Goal: Information Seeking & Learning: Compare options

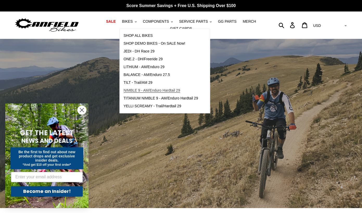
click at [159, 90] on span "NIMBLE 9 - AM/Enduro Hardtail 29" at bounding box center [152, 90] width 57 height 4
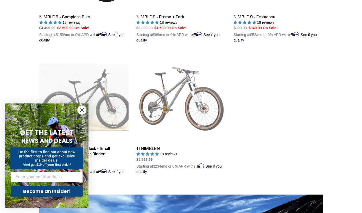
scroll to position [236, 0]
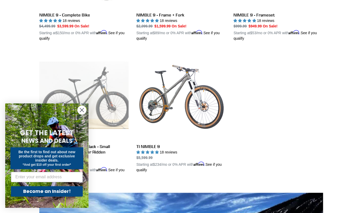
click at [80, 110] on circle "Close dialog" at bounding box center [82, 109] width 9 height 9
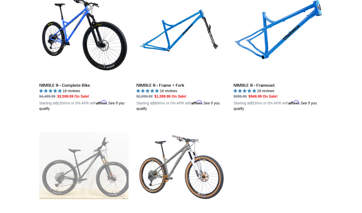
scroll to position [145, 0]
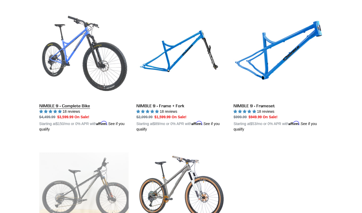
click at [102, 73] on link "NIMBLE 9 - Complete Bike" at bounding box center [83, 71] width 89 height 122
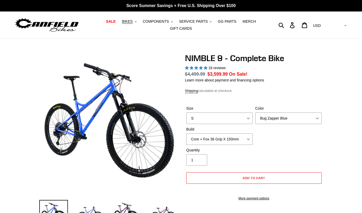
select select "highest-rating"
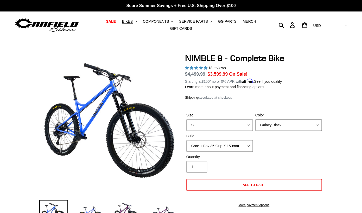
click option "Galaxy Black" at bounding box center [0, 0] width 0 height 0
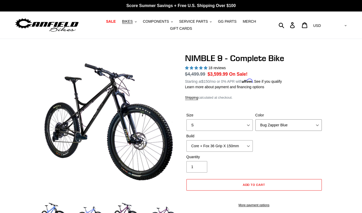
click option "Bug Zapper Blue" at bounding box center [0, 0] width 0 height 0
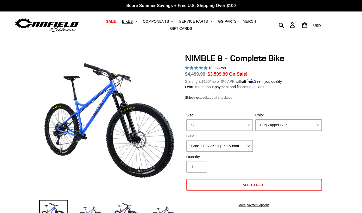
select select "Purple Haze - Sold Out"
click option "Purple Haze - Sold Out" at bounding box center [0, 0] width 0 height 0
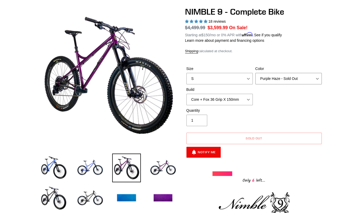
scroll to position [48, 0]
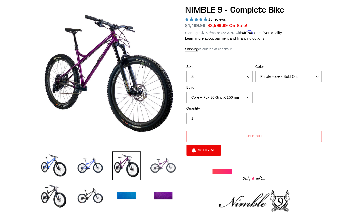
click at [158, 173] on img at bounding box center [163, 165] width 29 height 29
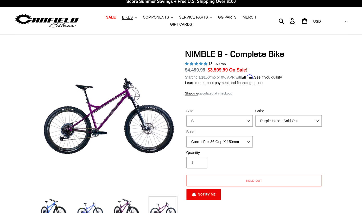
scroll to position [0, 0]
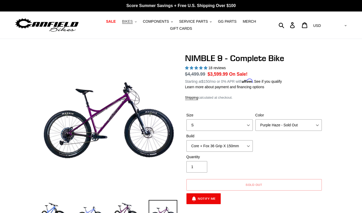
click at [132, 22] on span "BIKES" at bounding box center [127, 21] width 11 height 4
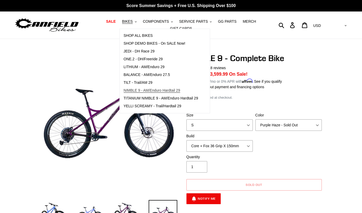
click at [144, 92] on span "NIMBLE 9 - AM/Enduro Hardtail 29" at bounding box center [152, 90] width 57 height 4
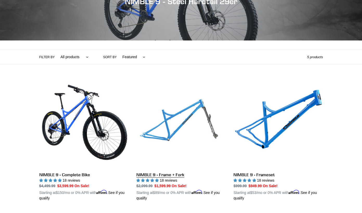
scroll to position [80, 0]
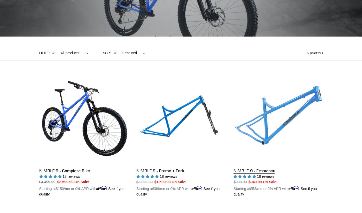
click at [265, 126] on link "NIMBLE 9 - Frameset" at bounding box center [278, 136] width 89 height 122
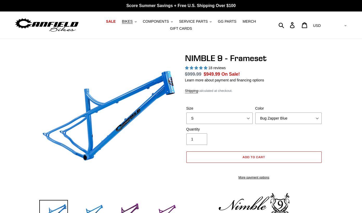
select select "highest-rating"
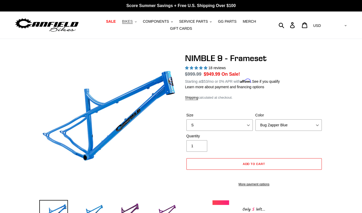
click at [134, 21] on button "BIKES .cls-1{fill:#231f20}" at bounding box center [130, 21] width 20 height 7
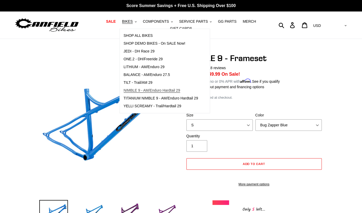
click at [151, 93] on link "NIMBLE 9 - AM/Enduro Hardtail 29" at bounding box center [161, 90] width 82 height 8
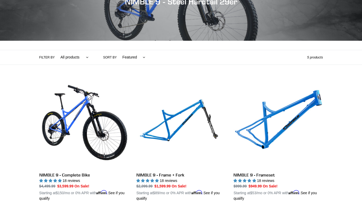
scroll to position [77, 0]
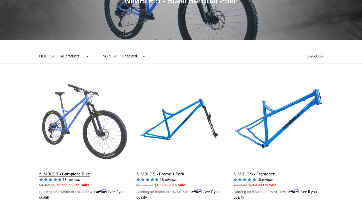
click at [87, 131] on link "NIMBLE 9 - Complete Bike" at bounding box center [83, 139] width 89 height 122
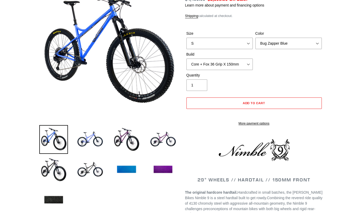
select select "highest-rating"
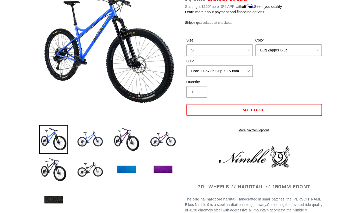
scroll to position [83, 0]
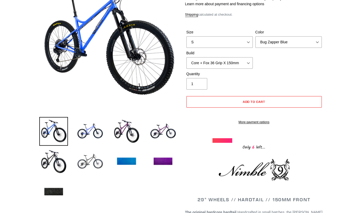
click at [88, 168] on img at bounding box center [90, 161] width 29 height 29
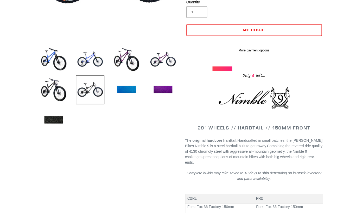
scroll to position [0, 0]
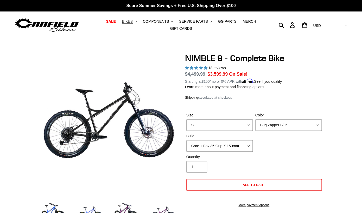
click at [132, 20] on span "BIKES" at bounding box center [127, 21] width 11 height 4
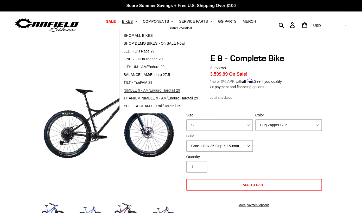
click at [144, 91] on span "NIMBLE 9 - AM/Enduro Hardtail 29" at bounding box center [152, 90] width 57 height 4
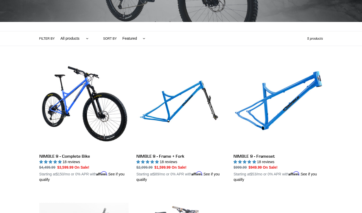
scroll to position [95, 0]
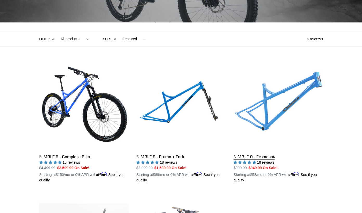
click at [274, 101] on link "NIMBLE 9 - Frameset" at bounding box center [278, 122] width 89 height 122
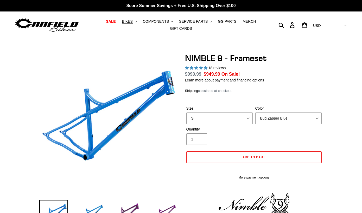
select select "highest-rating"
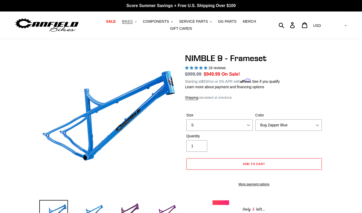
click at [128, 23] on span "BIKES" at bounding box center [127, 21] width 11 height 4
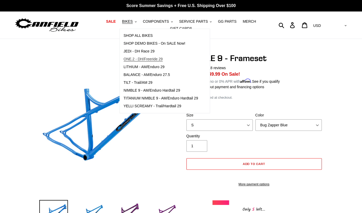
click at [146, 62] on link "ONE.2 - DH/Freeride 29" at bounding box center [161, 59] width 82 height 8
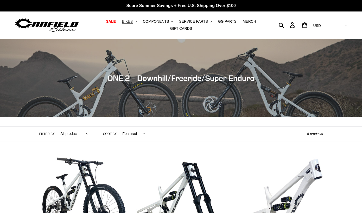
click at [132, 20] on span "BIKES" at bounding box center [127, 21] width 11 height 4
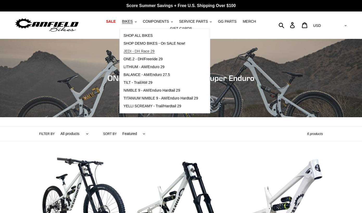
click at [134, 51] on span "JEDI - DH Race 29" at bounding box center [139, 51] width 31 height 4
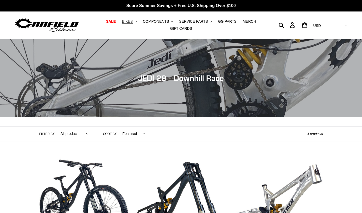
click at [133, 22] on span "BIKES" at bounding box center [127, 21] width 11 height 4
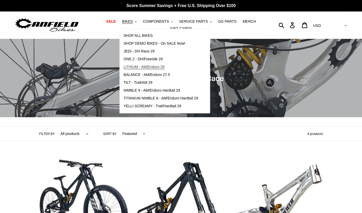
click at [147, 68] on span "LITHIUM - AM/Enduro 29" at bounding box center [144, 67] width 41 height 4
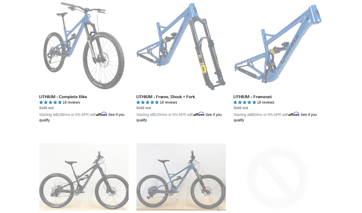
scroll to position [154, 0]
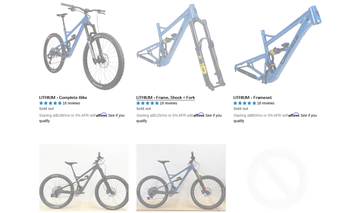
click at [202, 39] on link "LITHIUM - Frame, Shock + Fork" at bounding box center [180, 63] width 89 height 122
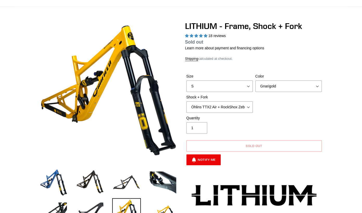
select select "highest-rating"
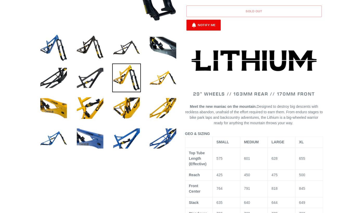
scroll to position [165, 0]
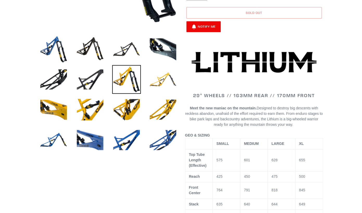
click at [163, 84] on img at bounding box center [163, 79] width 29 height 29
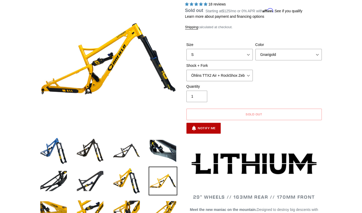
scroll to position [0, 0]
